Goal: Use online tool/utility: Utilize a website feature to perform a specific function

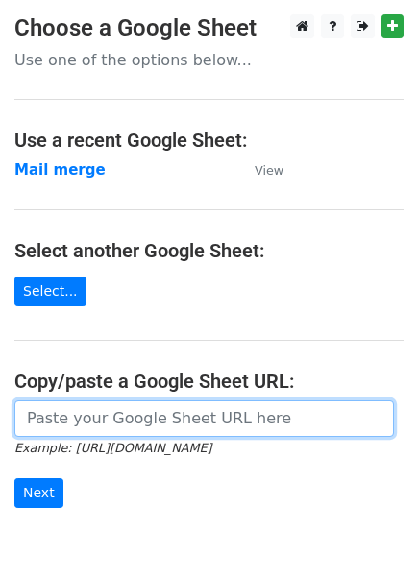
click at [80, 416] on input "url" at bounding box center [203, 418] width 379 height 36
paste input "https://docs.google.com/spreadsheets/d/15XMlOzaN1vr6r3AIVcPO4R35eGf3mO04gfEZg5y…"
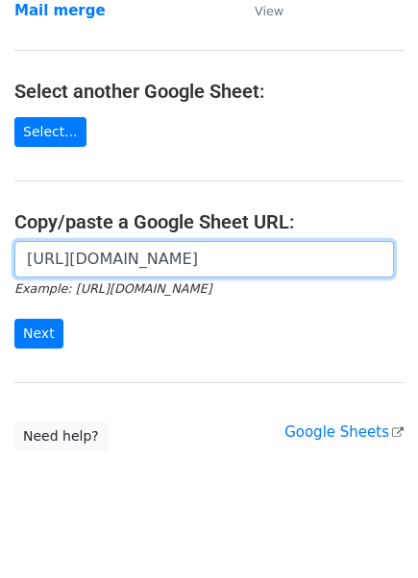
scroll to position [167, 0]
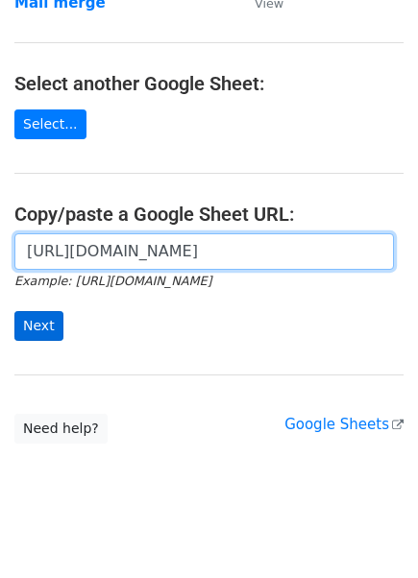
type input "https://docs.google.com/spreadsheets/d/15XMlOzaN1vr6r3AIVcPO4R35eGf3mO04gfEZg5y…"
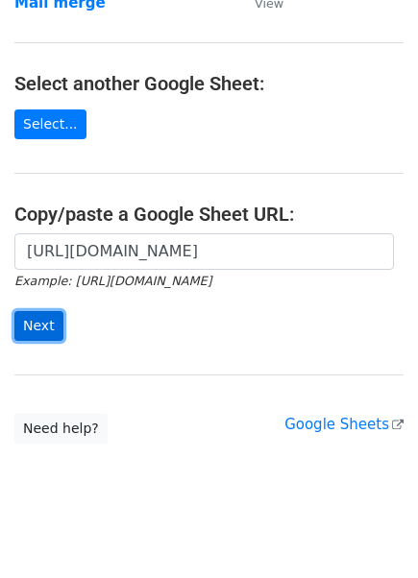
scroll to position [0, 0]
click at [42, 323] on input "Next" at bounding box center [38, 326] width 49 height 30
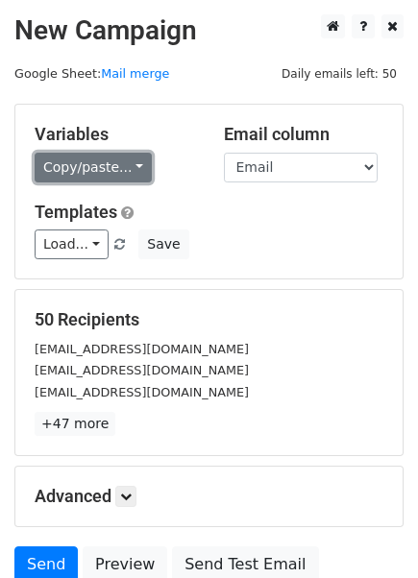
click at [108, 165] on link "Copy/paste..." at bounding box center [93, 168] width 117 height 30
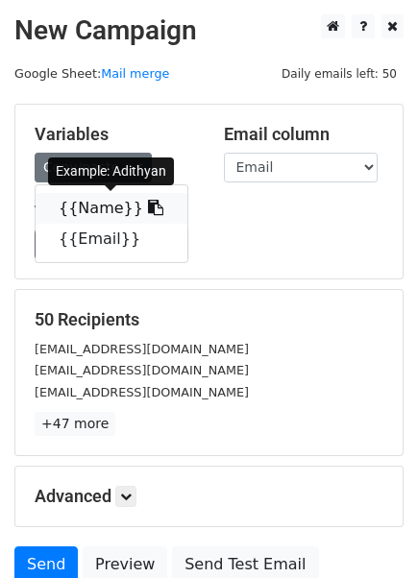
click at [148, 203] on icon at bounding box center [155, 207] width 15 height 15
